Goal: Book appointment/travel/reservation

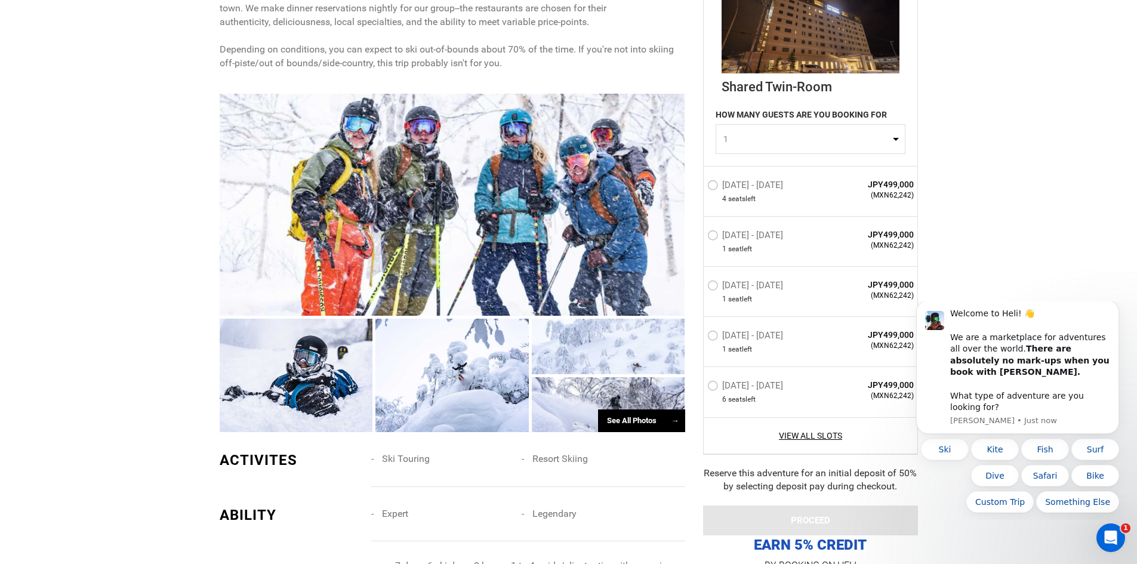
scroll to position [597, 0]
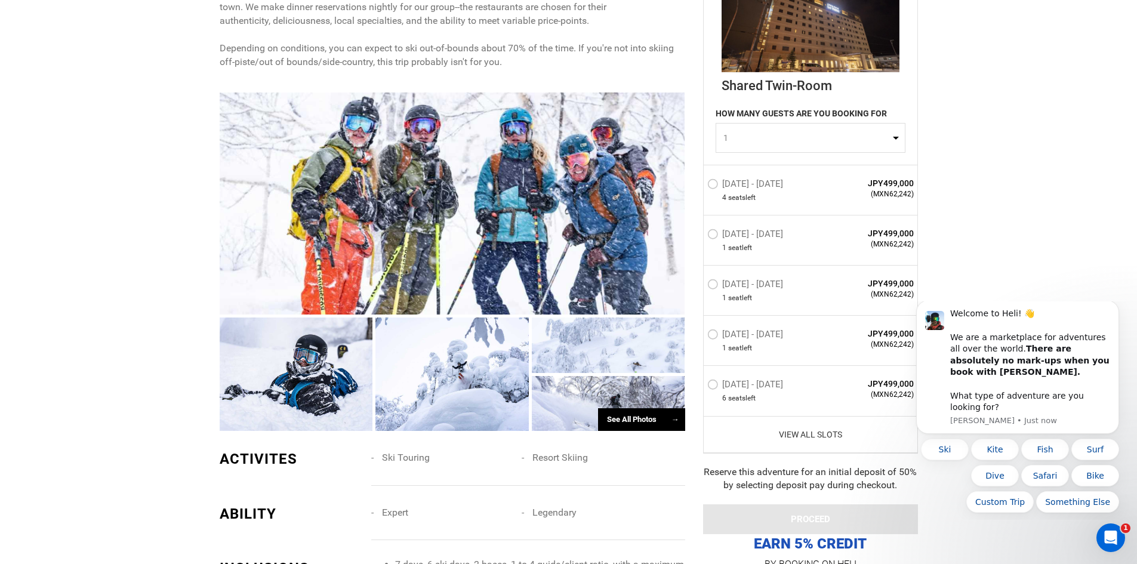
click at [834, 432] on link "View All Slots" at bounding box center [810, 434] width 207 height 12
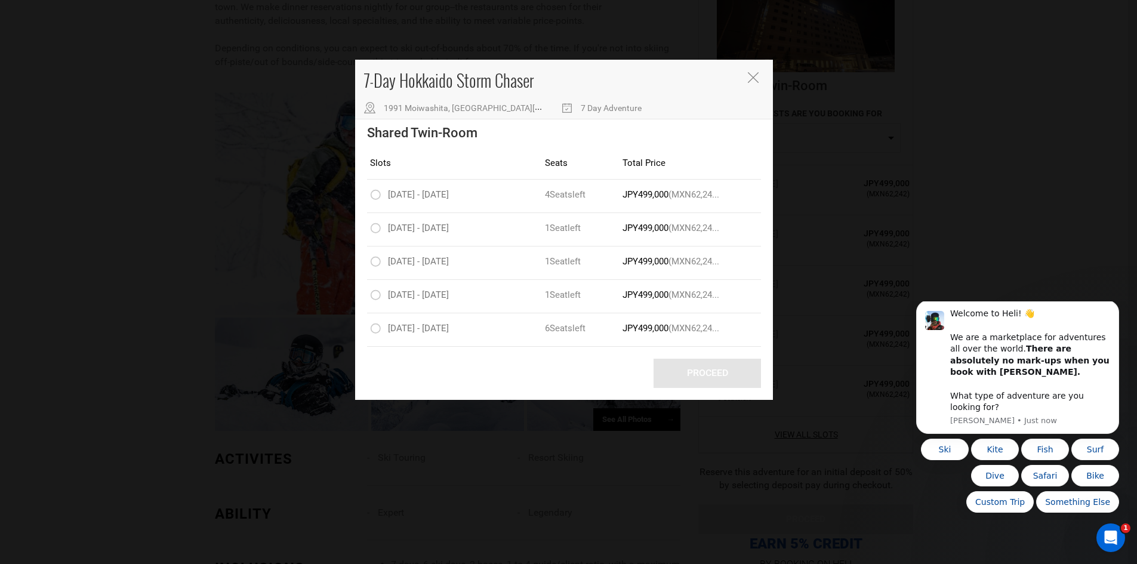
click at [753, 71] on div "7-Day Hokkaido Storm Chaser 1991 Moiwashita, [GEOGRAPHIC_DATA][PERSON_NAME], [G…" at bounding box center [564, 90] width 418 height 60
click at [750, 83] on icon "Close" at bounding box center [753, 77] width 11 height 11
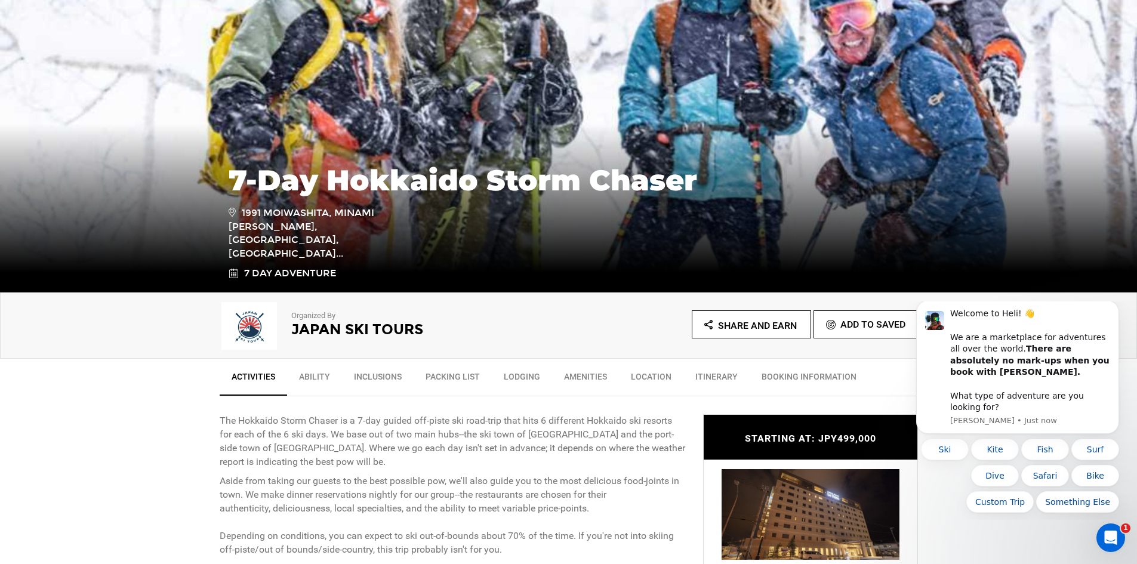
scroll to position [298, 0]
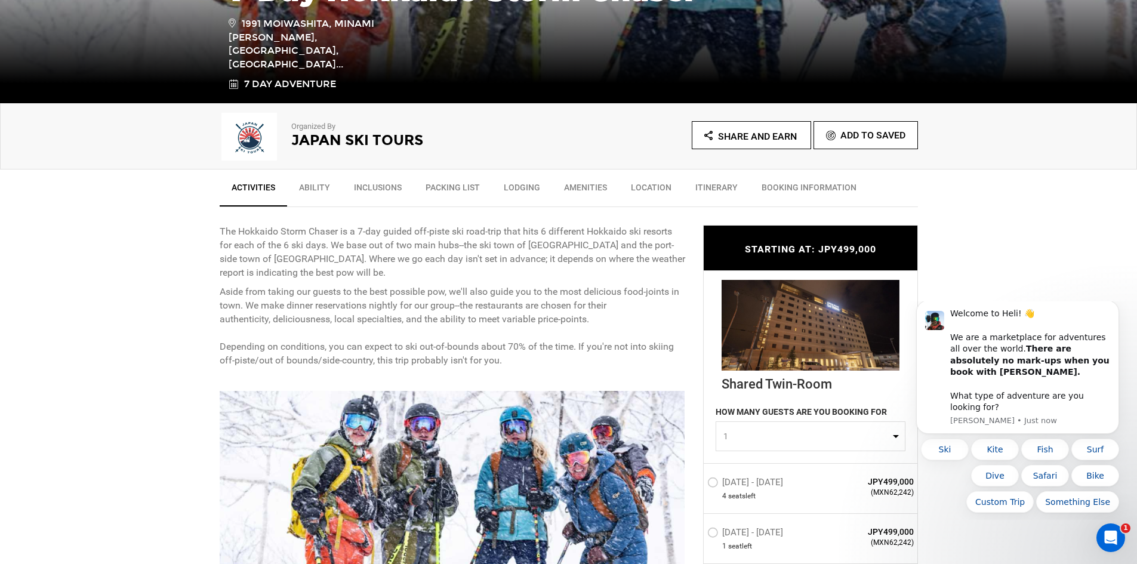
click at [372, 190] on link "Inclusions" at bounding box center [378, 190] width 72 height 30
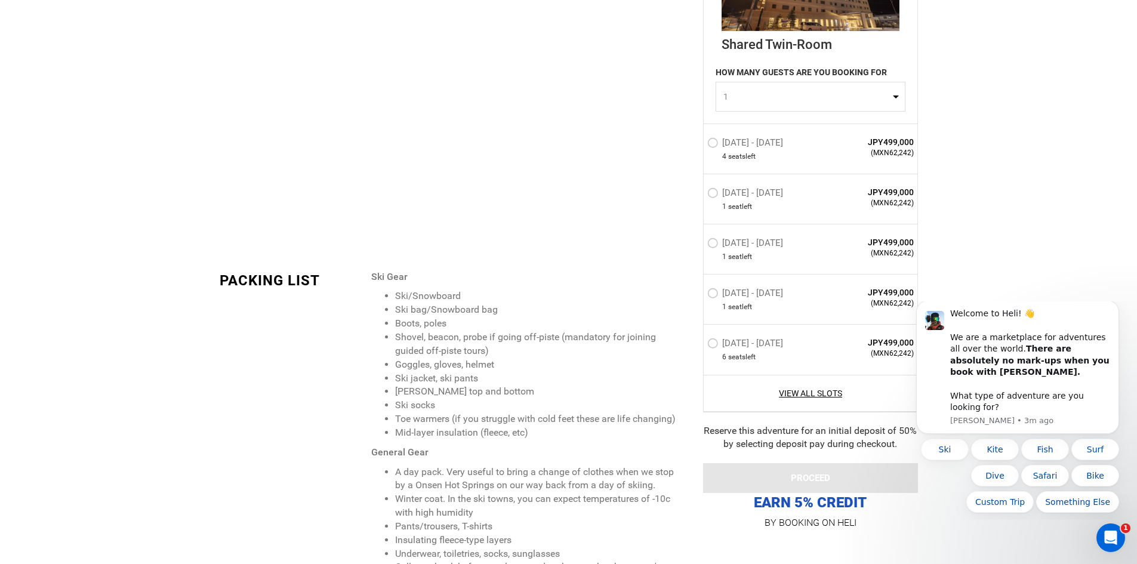
scroll to position [2040, 0]
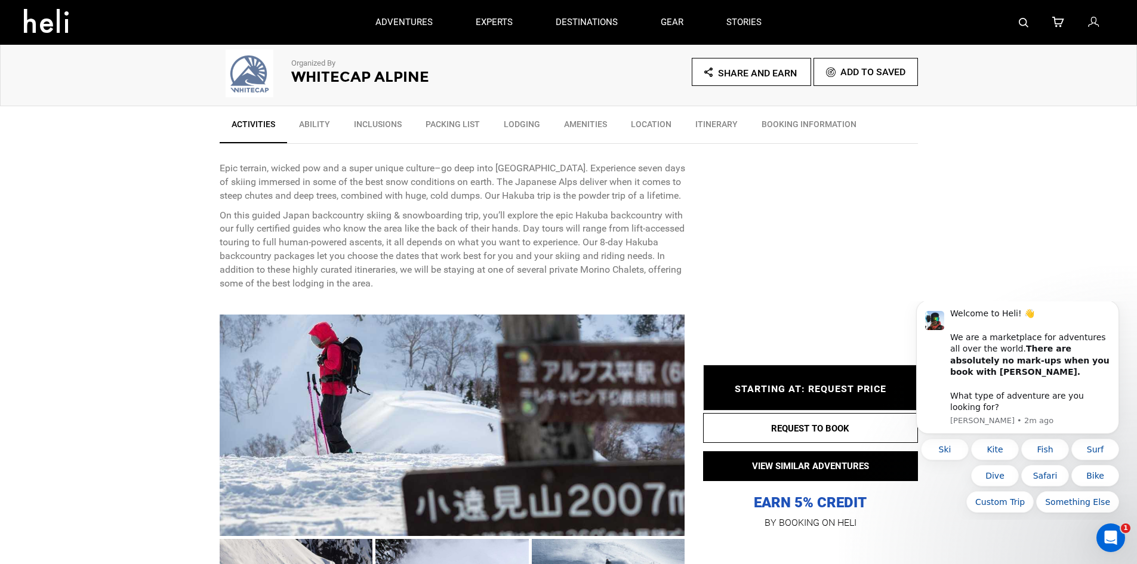
scroll to position [298, 0]
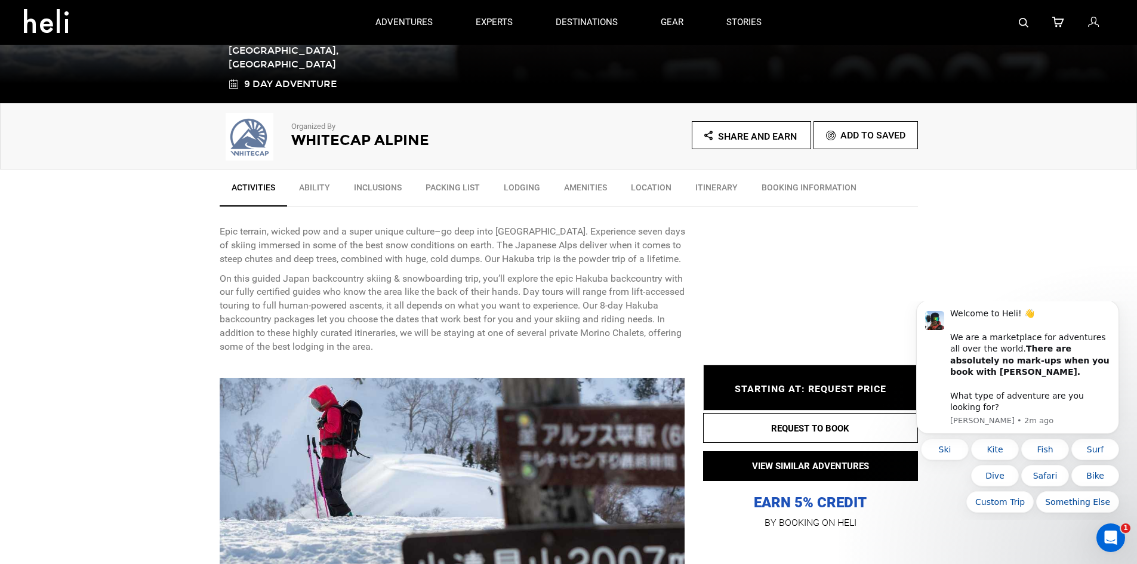
click at [785, 185] on link "BOOKING INFORMATION" at bounding box center [809, 190] width 119 height 30
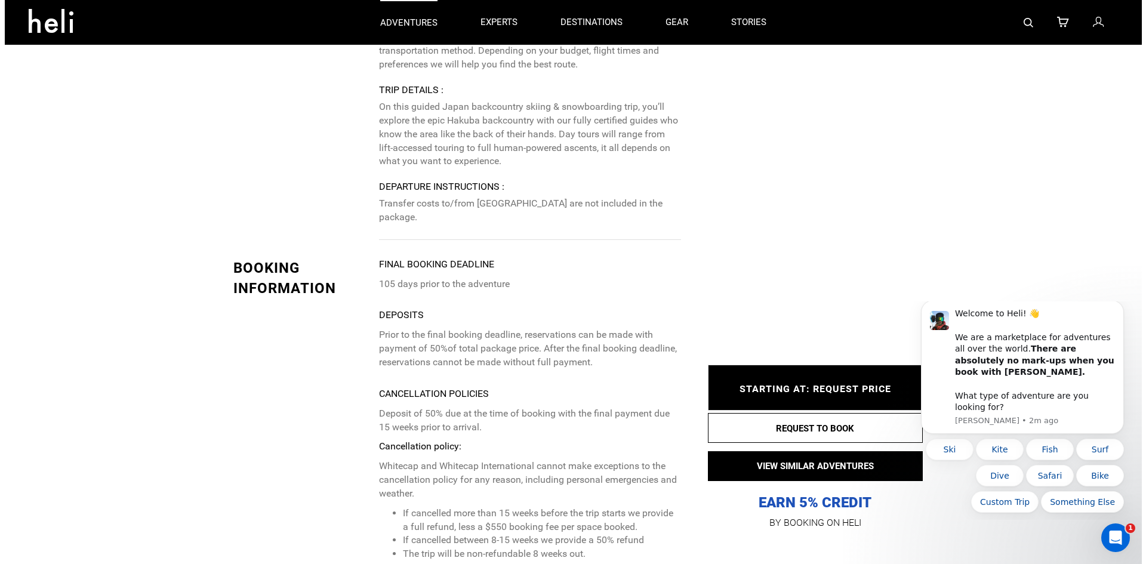
scroll to position [3369, 0]
